Goal: Task Accomplishment & Management: Use online tool/utility

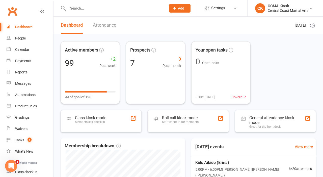
scroll to position [20, 0]
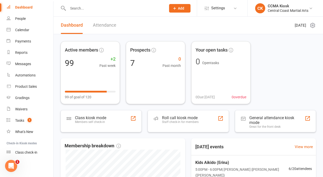
click at [30, 155] on div "Class check-in" at bounding box center [26, 153] width 22 height 4
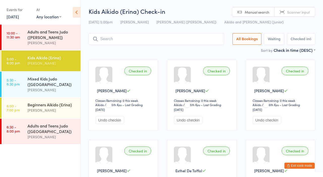
click at [54, 19] on select "Any location Kugatsu (Erina Dojo) Jita Kyoei (Niagara Park Dojo)" at bounding box center [48, 17] width 25 height 6
select select "1"
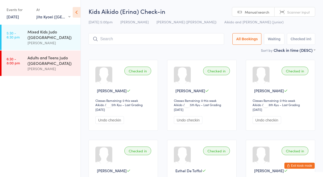
click at [50, 38] on div "Mixed Kids Judo ([GEOGRAPHIC_DATA])" at bounding box center [51, 34] width 49 height 11
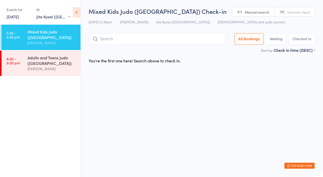
click at [170, 34] on input "search" at bounding box center [156, 39] width 137 height 12
click at [161, 45] on input "search" at bounding box center [156, 39] width 137 height 12
click at [164, 52] on div "Sort by Check in time (DESC) First name (ASC) First name (DESC) Last name (ASC)…" at bounding box center [201, 50] width 226 height 6
click at [162, 49] on div "Sort by Check in time (DESC) First name (ASC) First name (DESC) Last name (ASC)…" at bounding box center [201, 50] width 226 height 6
click at [161, 45] on input "search" at bounding box center [156, 39] width 137 height 12
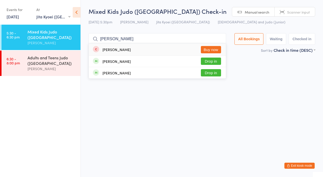
type input "Harr"
click at [218, 64] on button "Drop in" at bounding box center [211, 61] width 20 height 7
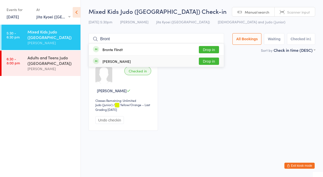
type input "Bront"
click at [216, 49] on button "Drop in" at bounding box center [209, 49] width 20 height 7
